Goal: Find specific page/section: Find specific page/section

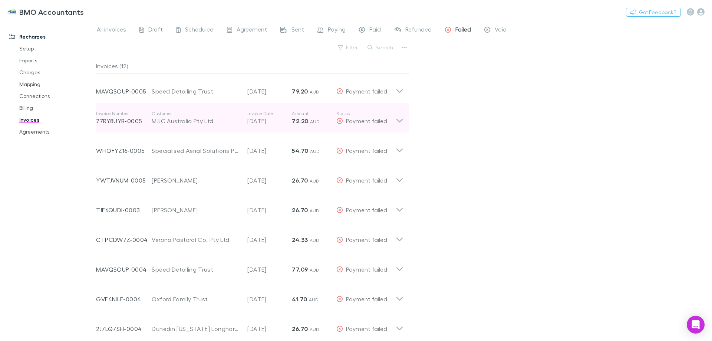
click at [401, 119] on icon at bounding box center [400, 118] width 8 height 15
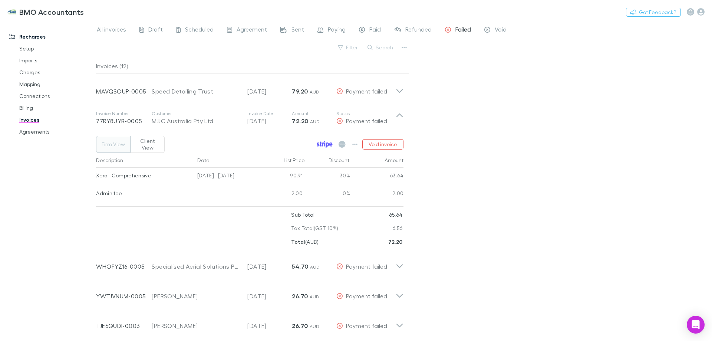
click at [326, 141] on icon at bounding box center [325, 144] width 16 height 7
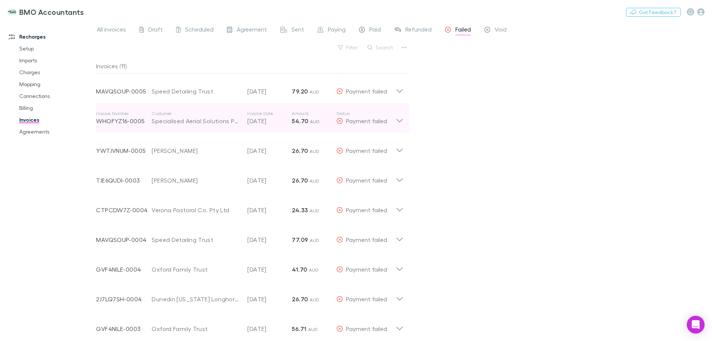
click at [402, 120] on icon at bounding box center [400, 121] width 6 height 4
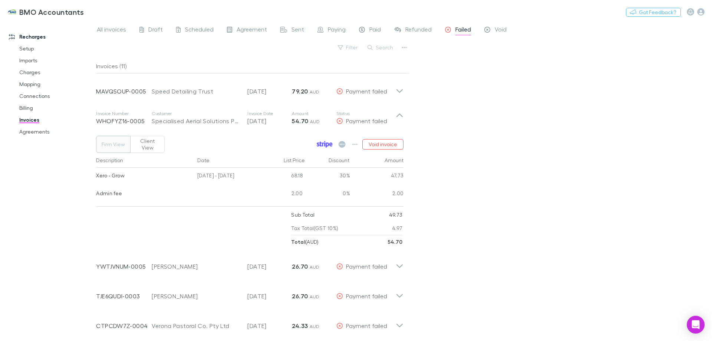
click at [324, 141] on icon at bounding box center [325, 144] width 16 height 7
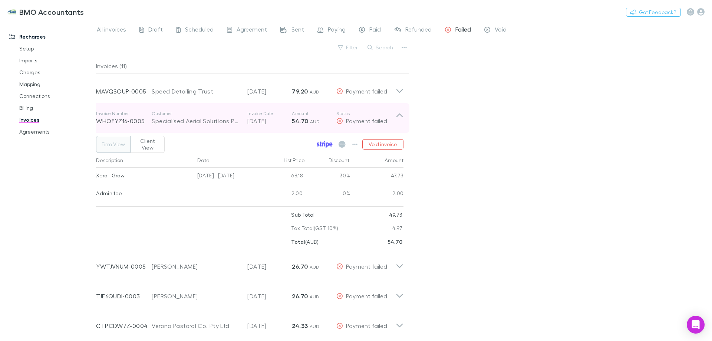
click at [400, 115] on icon at bounding box center [400, 118] width 8 height 15
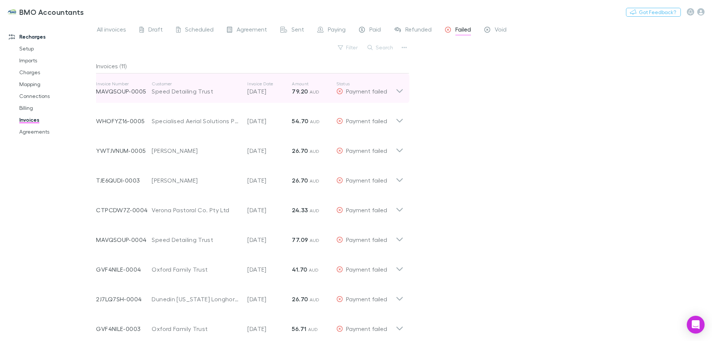
click at [396, 90] on icon at bounding box center [400, 88] width 8 height 15
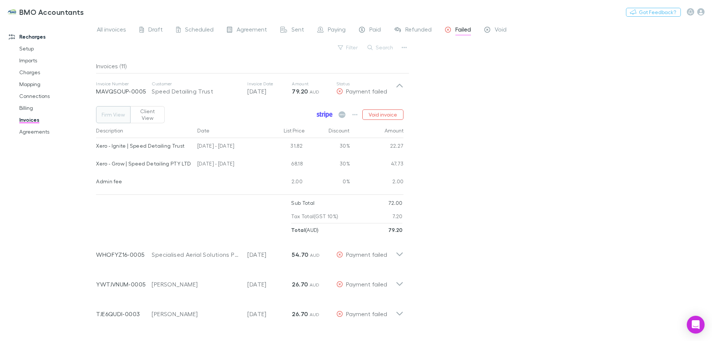
click at [329, 111] on icon at bounding box center [325, 114] width 16 height 7
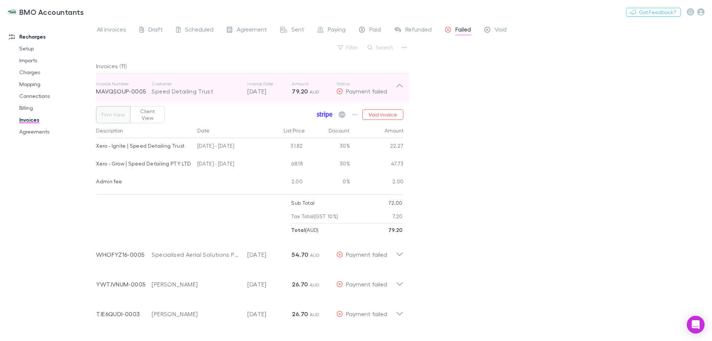
click at [401, 86] on icon at bounding box center [400, 88] width 8 height 15
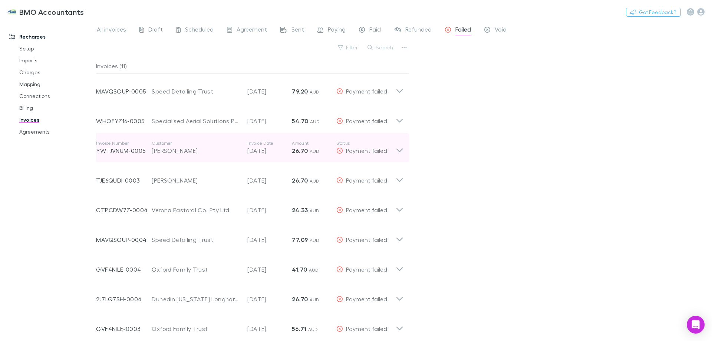
click at [400, 149] on icon at bounding box center [400, 147] width 8 height 15
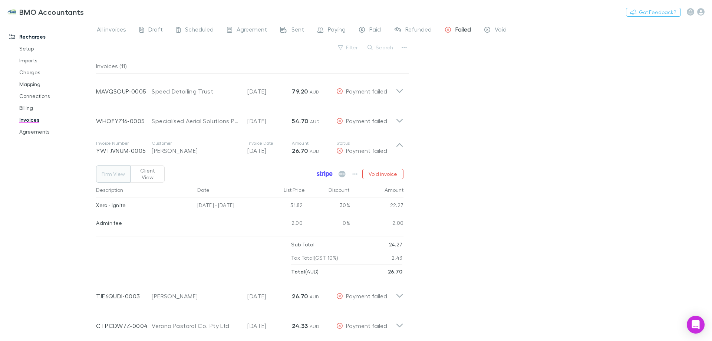
click at [323, 171] on icon at bounding box center [325, 174] width 16 height 7
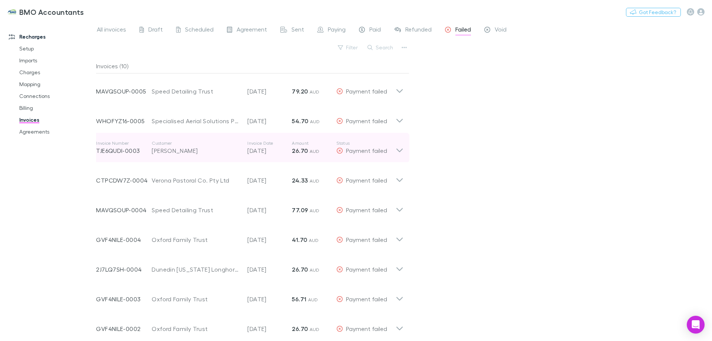
click at [401, 149] on icon at bounding box center [400, 147] width 8 height 15
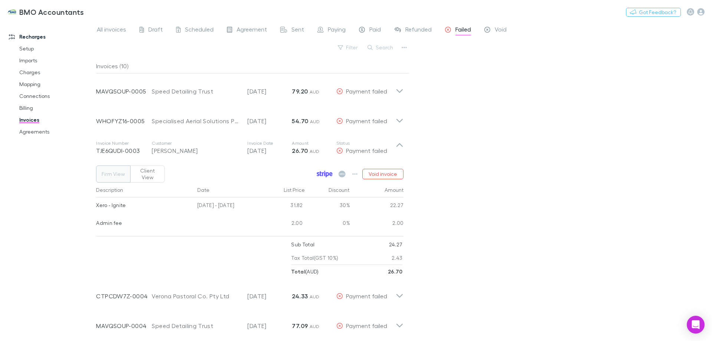
click at [322, 171] on icon at bounding box center [321, 173] width 2 height 5
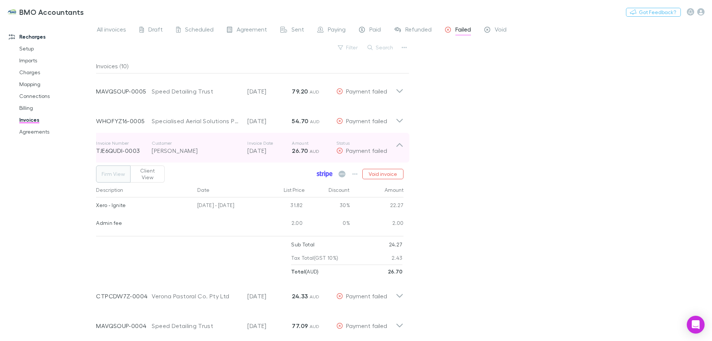
click at [399, 144] on icon at bounding box center [400, 145] width 6 height 4
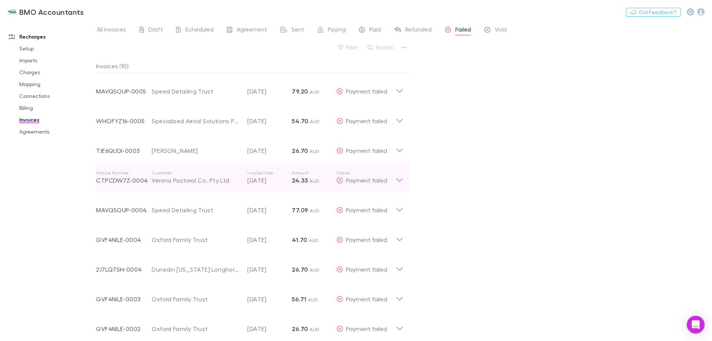
click at [397, 180] on icon at bounding box center [400, 177] width 8 height 15
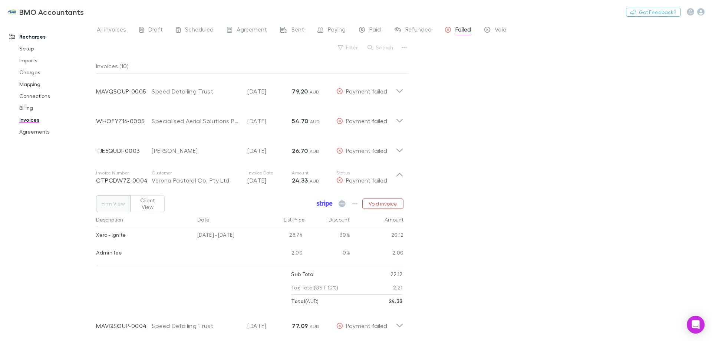
click at [324, 202] on icon at bounding box center [323, 204] width 2 height 4
